Goal: Navigation & Orientation: Find specific page/section

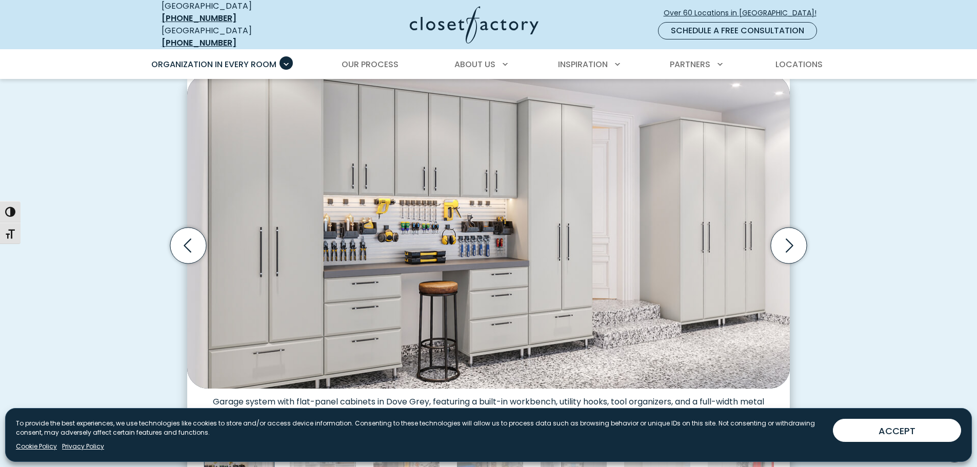
scroll to position [308, 0]
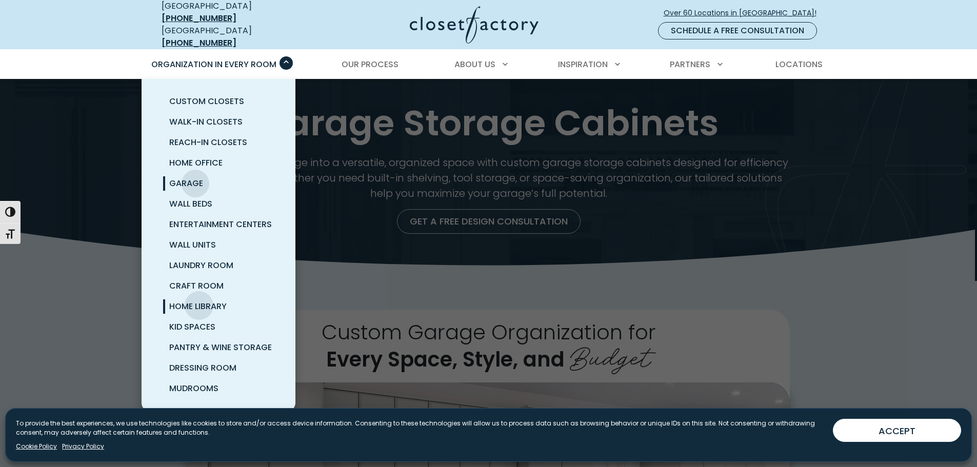
click at [199, 300] on span "Home Library" at bounding box center [197, 306] width 57 height 12
